Goal: Information Seeking & Learning: Find specific fact

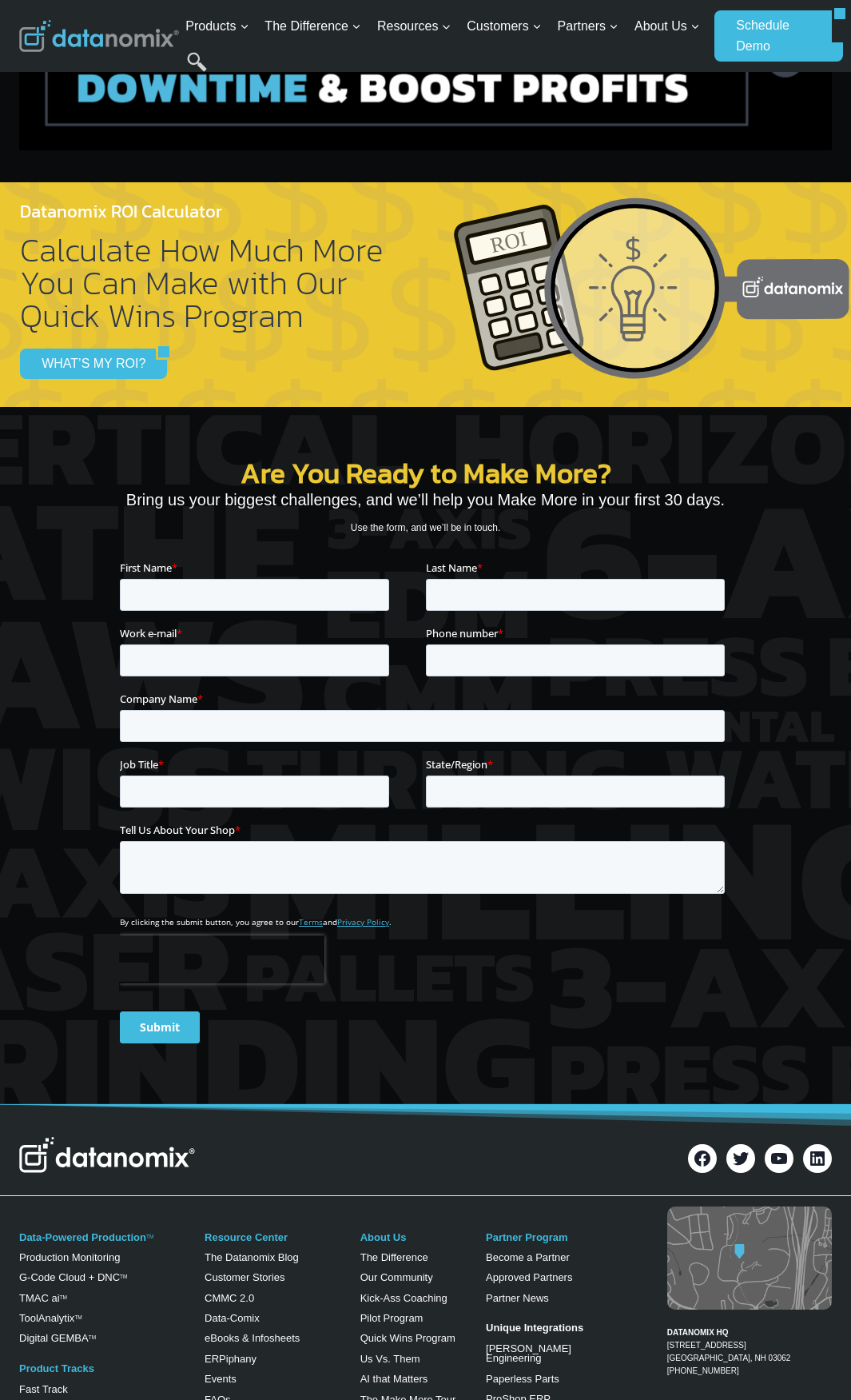
scroll to position [5813, 0]
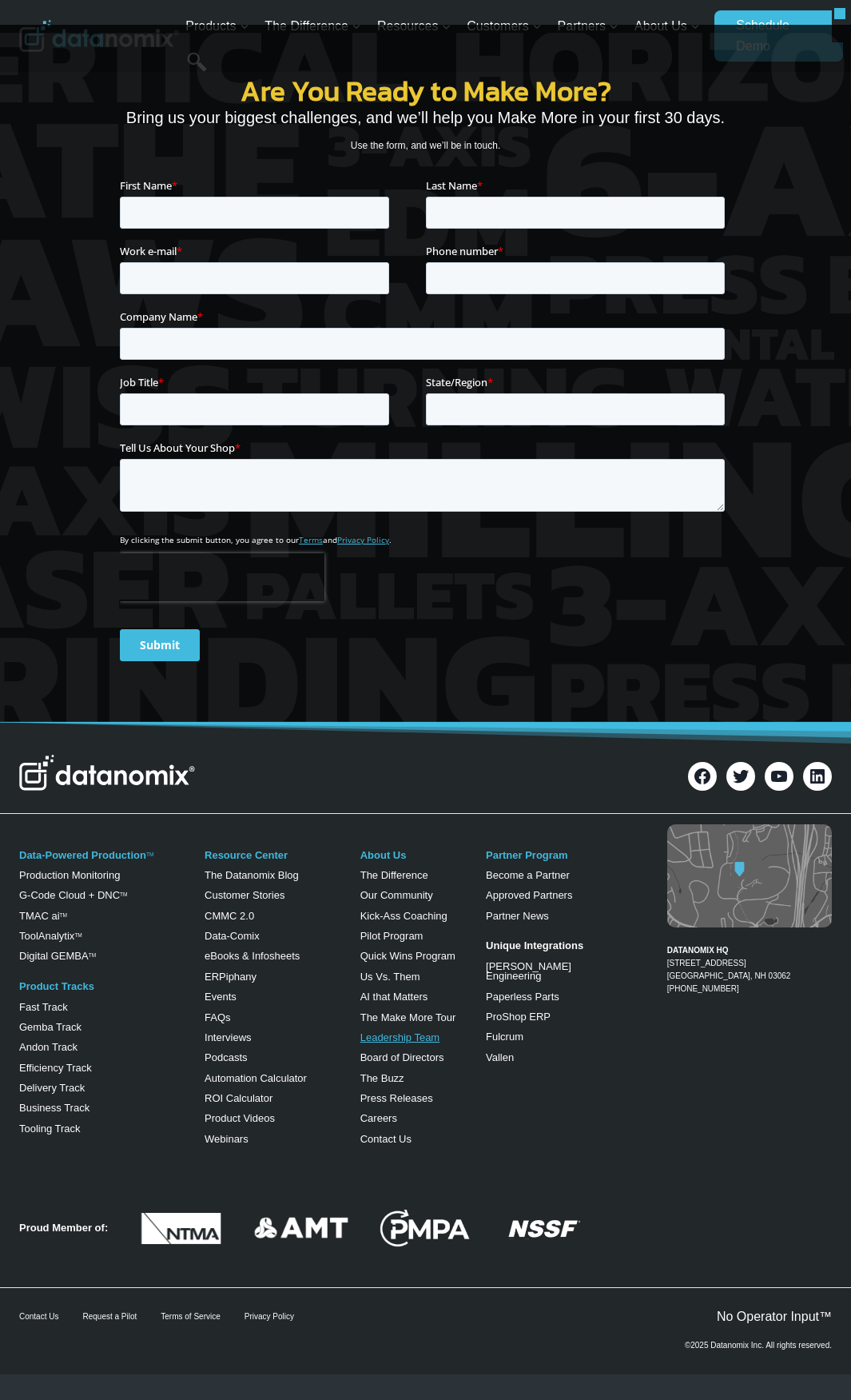
click at [402, 1036] on link "Leadership Team" at bounding box center [400, 1037] width 80 height 12
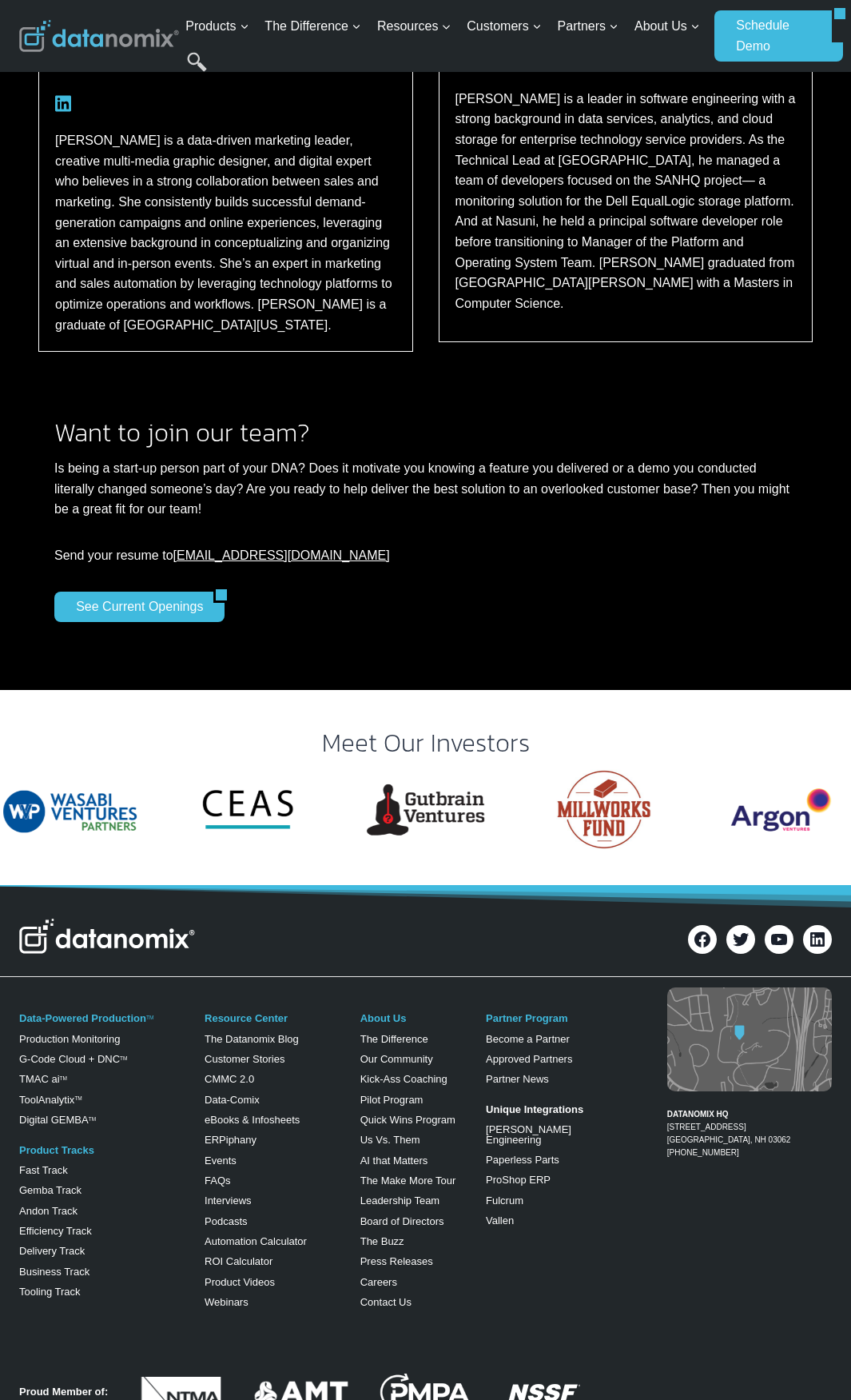
scroll to position [2842, 0]
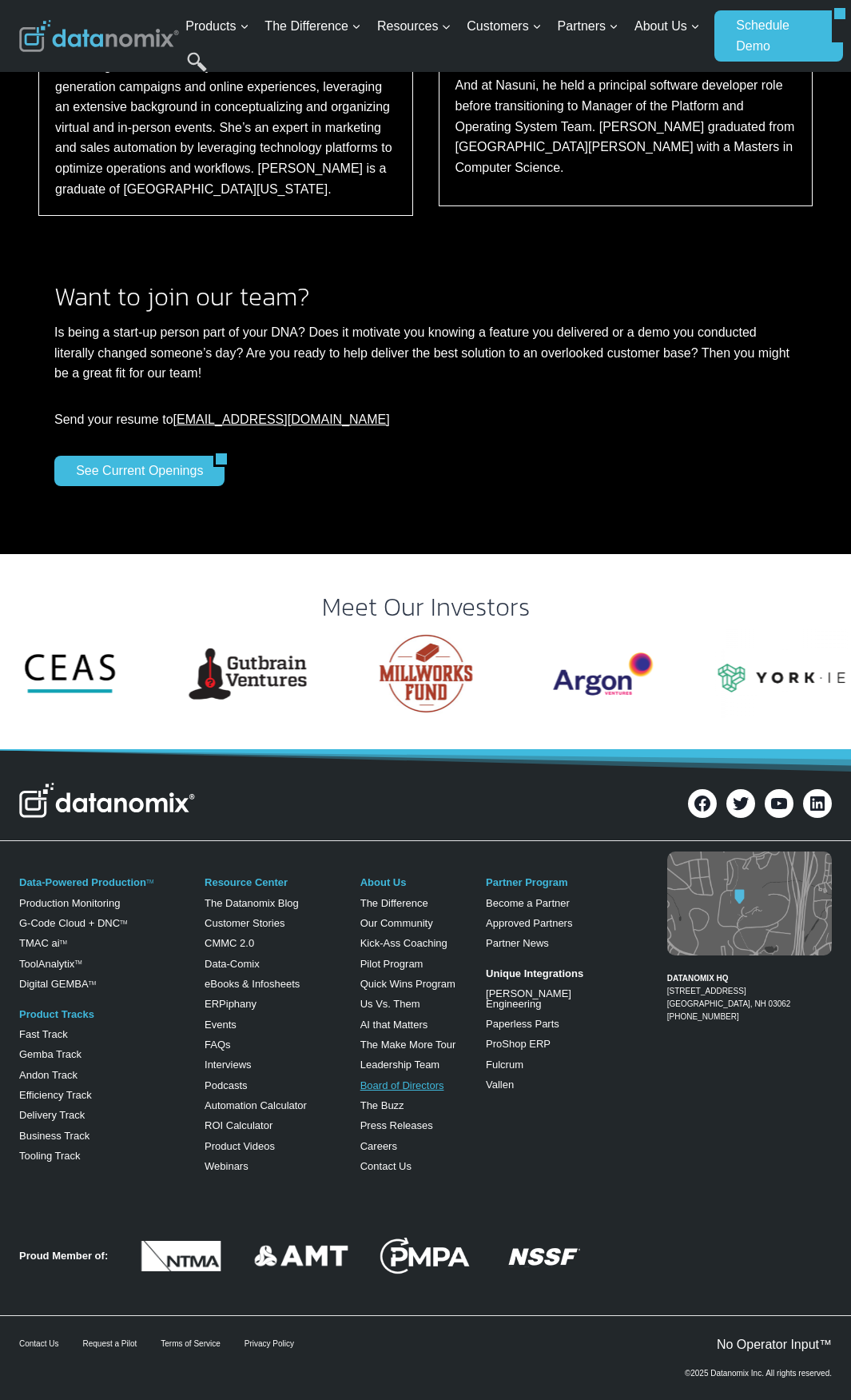
click at [421, 1080] on link "Board of Directors" at bounding box center [402, 1085] width 84 height 12
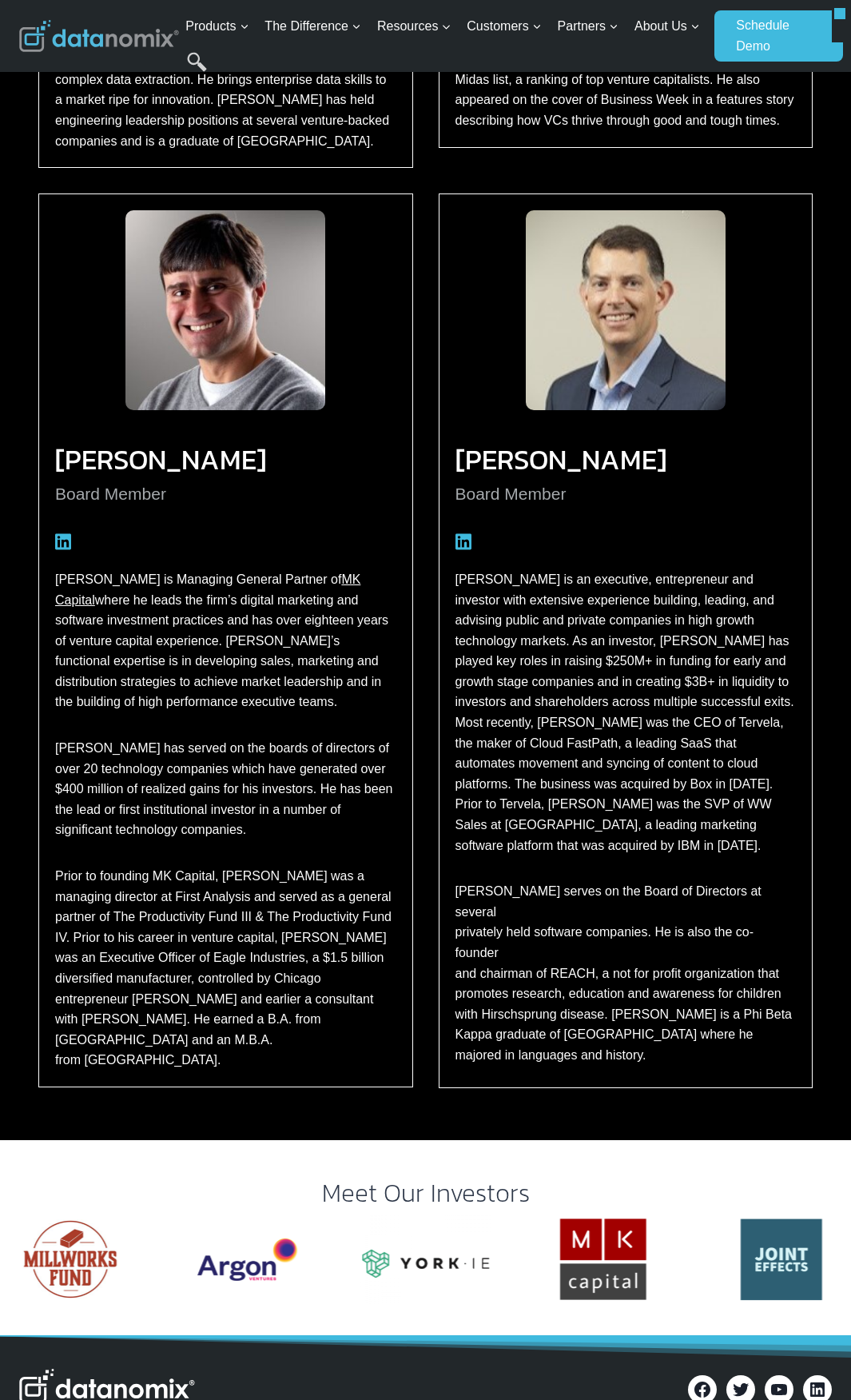
scroll to position [606, 0]
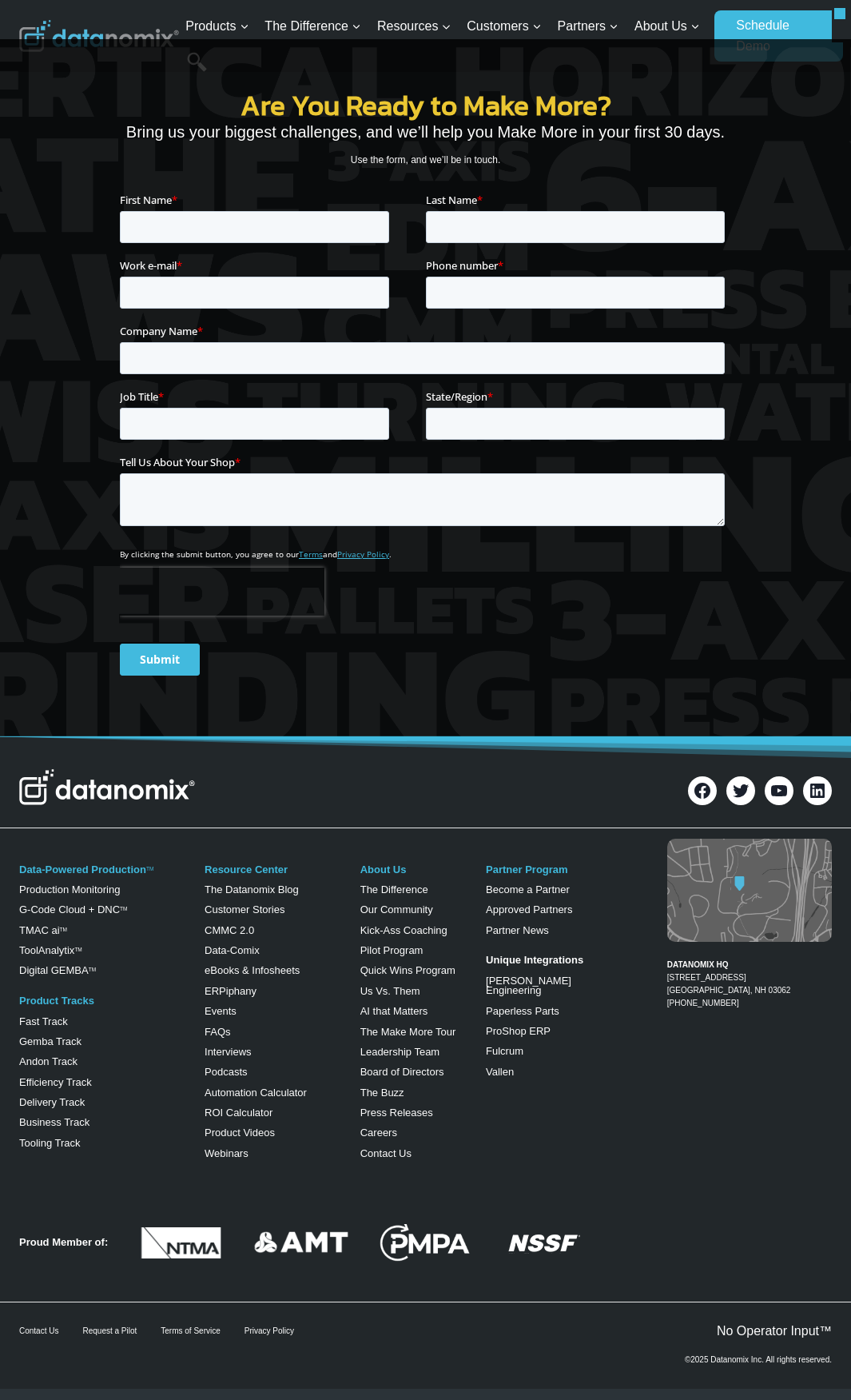
scroll to position [5813, 0]
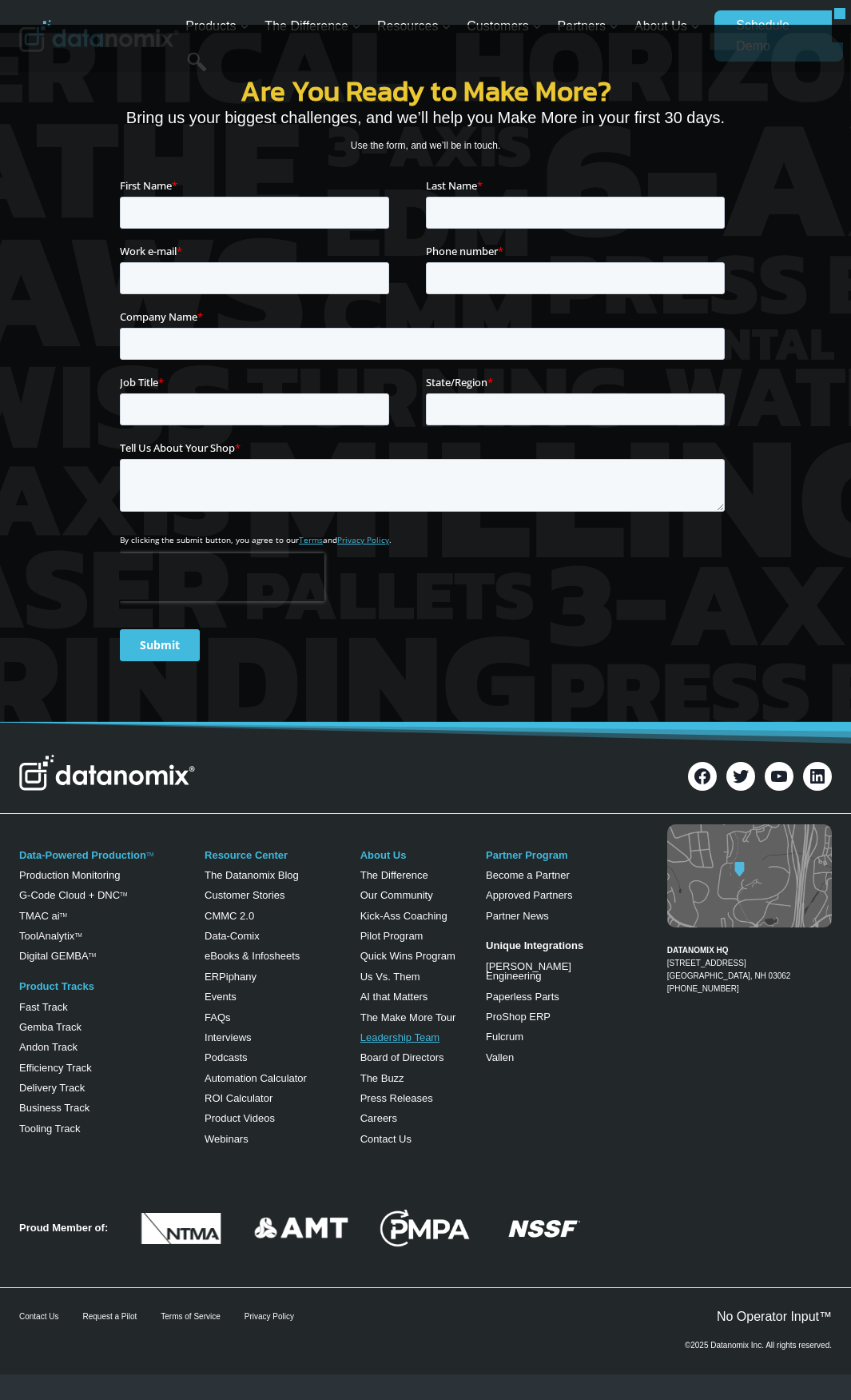
click at [417, 1039] on link "Leadership Team" at bounding box center [400, 1037] width 80 height 12
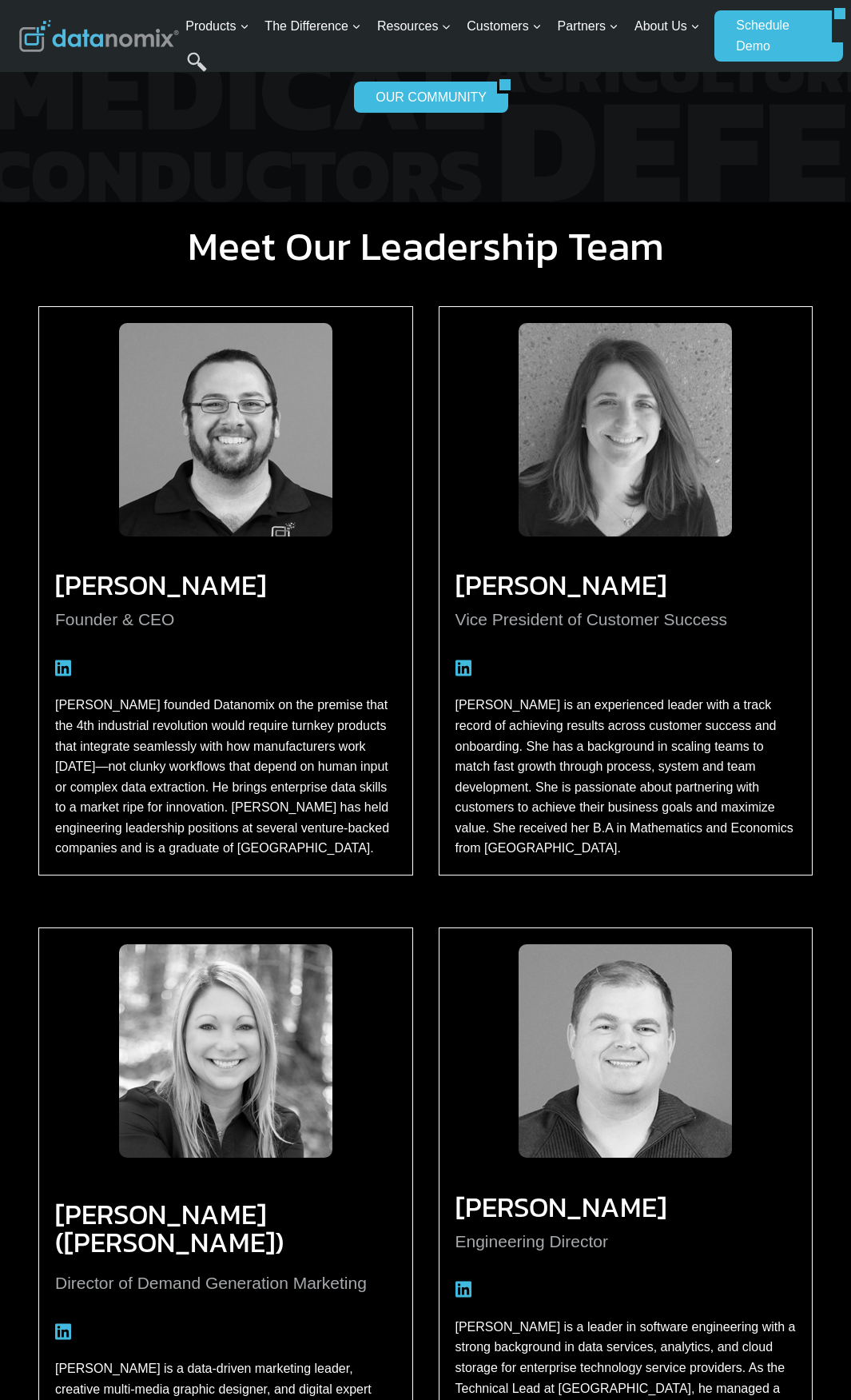
scroll to position [1243, 0]
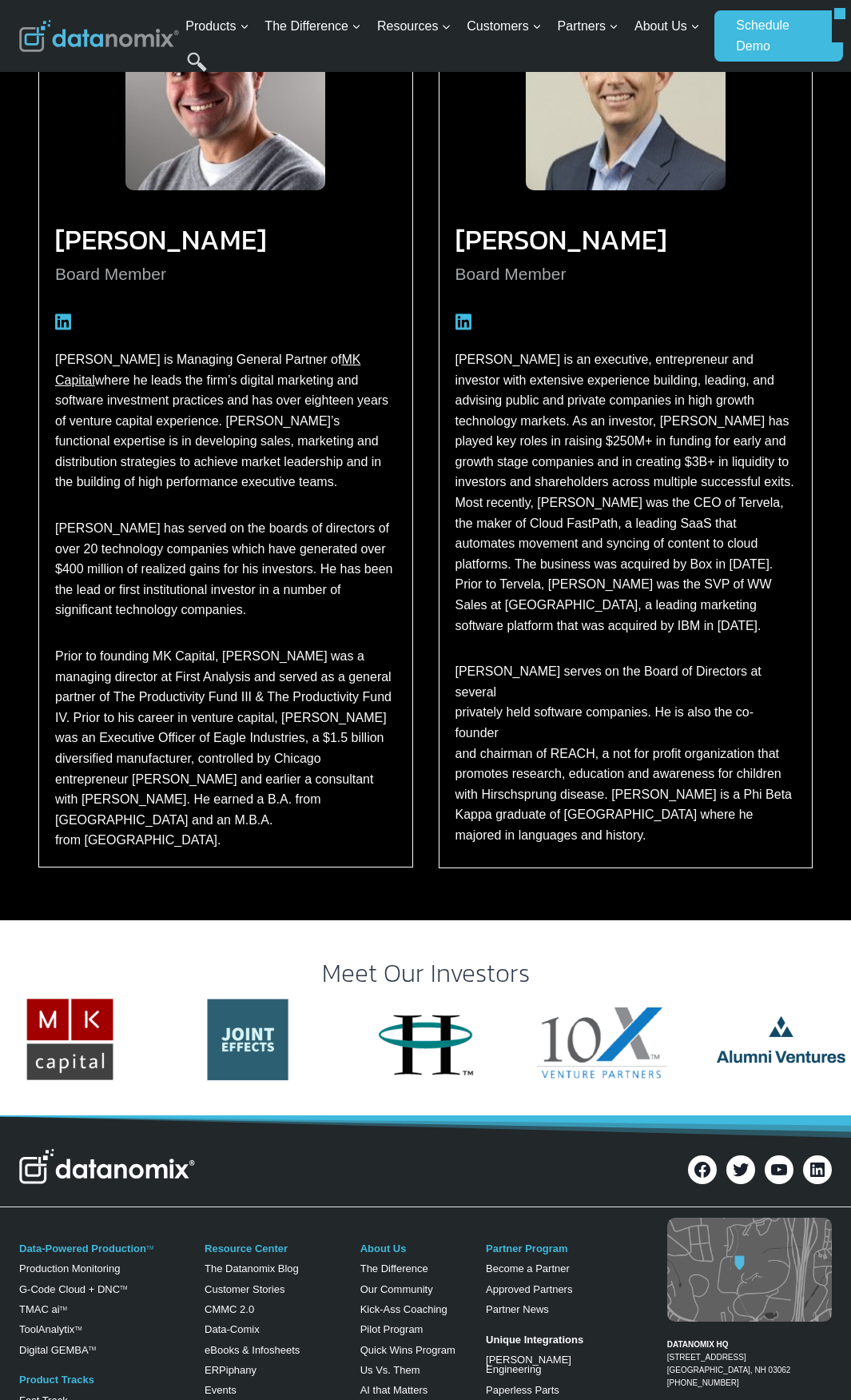
scroll to position [880, 0]
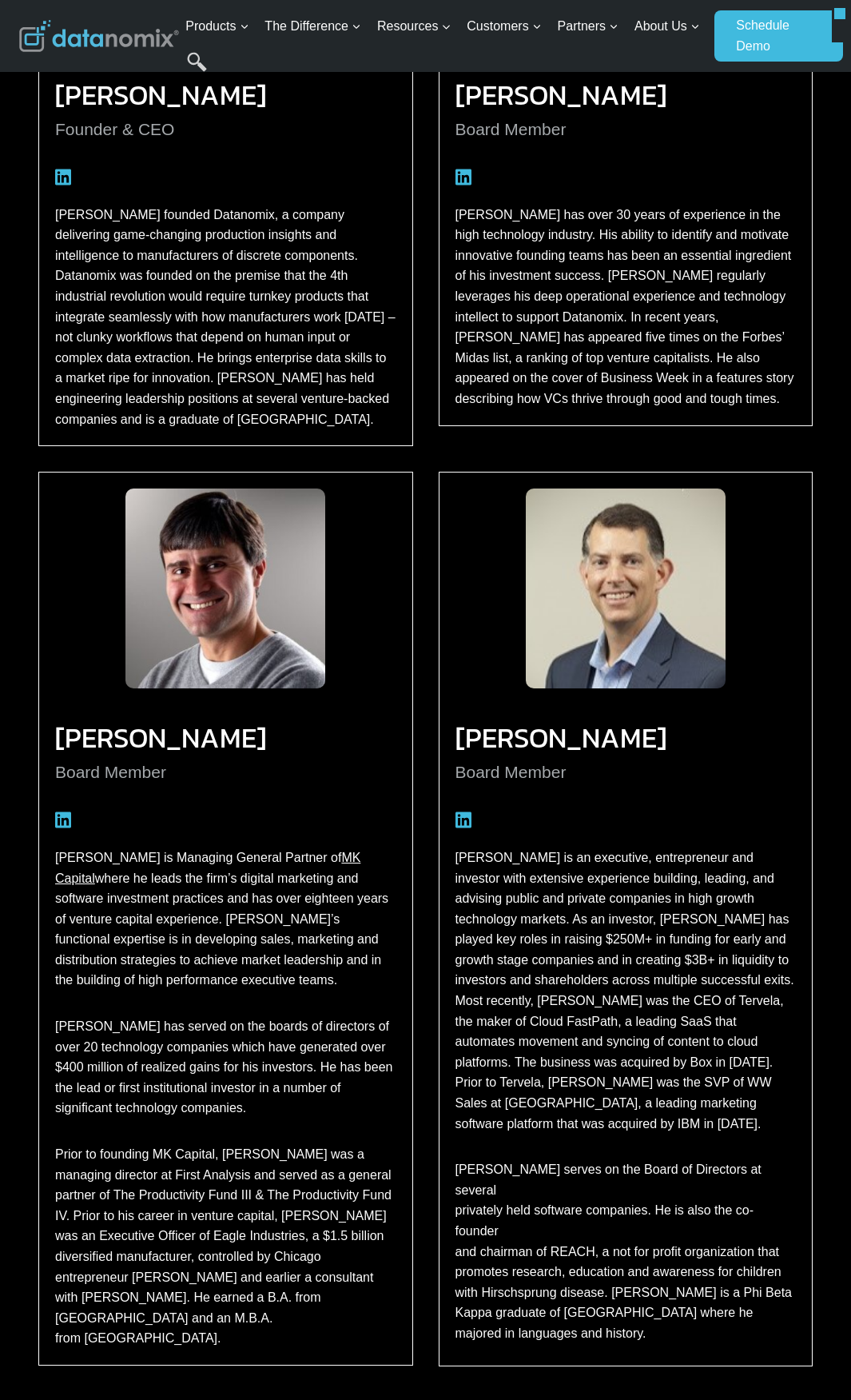
scroll to position [400, 0]
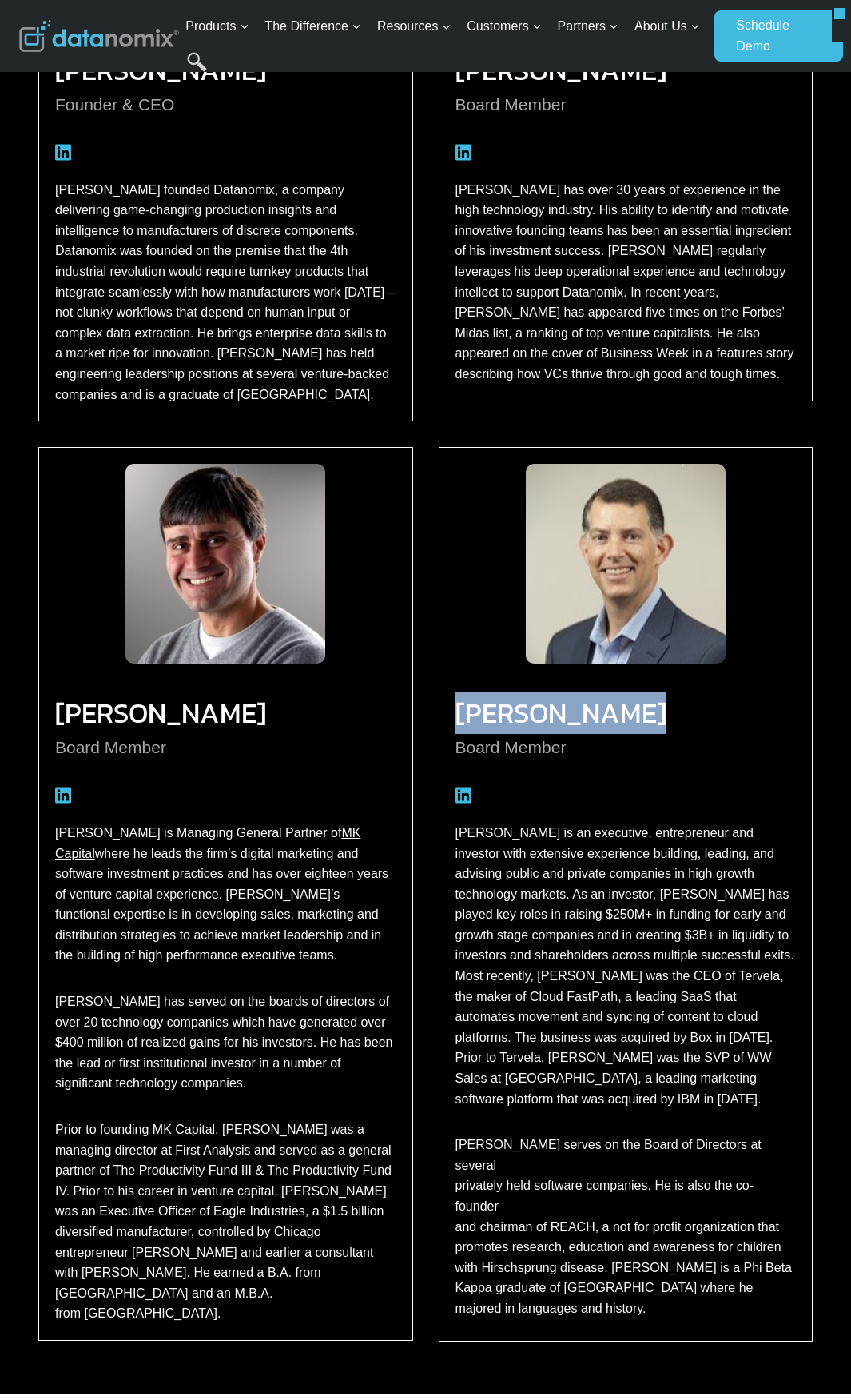
drag, startPoint x: 623, startPoint y: 719, endPoint x: 460, endPoint y: 728, distance: 163.2
click at [460, 721] on h3 "Eric Schnadig" at bounding box center [626, 714] width 341 height 15
copy h3 "Eric Schnadig"
